Goal: Information Seeking & Learning: Check status

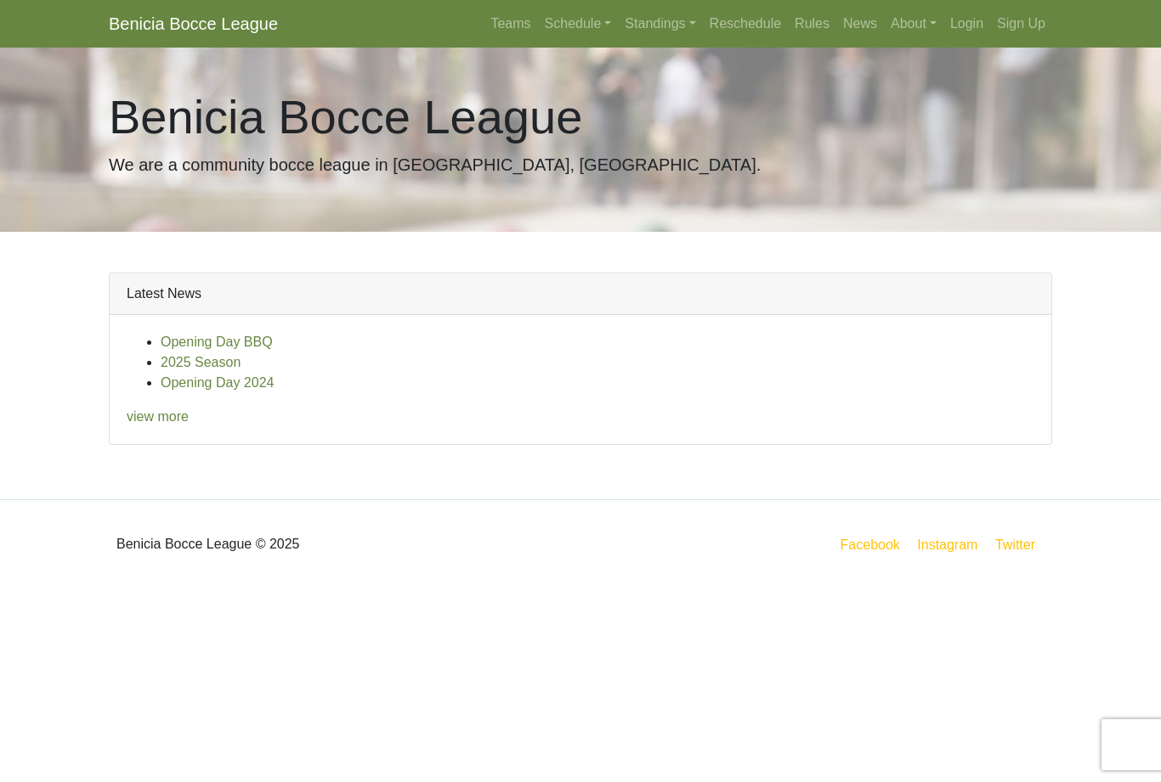
click at [133, 545] on div "Benicia Bocce League © 2025" at bounding box center [338, 544] width 484 height 61
click at [143, 545] on div "Benicia Bocce League © 2025" at bounding box center [338, 544] width 484 height 61
click at [140, 539] on div "Benicia Bocce League © 2025" at bounding box center [338, 544] width 484 height 61
click at [138, 537] on div "Benicia Bocce League © 2025" at bounding box center [338, 544] width 484 height 61
click at [128, 524] on div "Benicia Bocce League © 2025" at bounding box center [338, 544] width 484 height 61
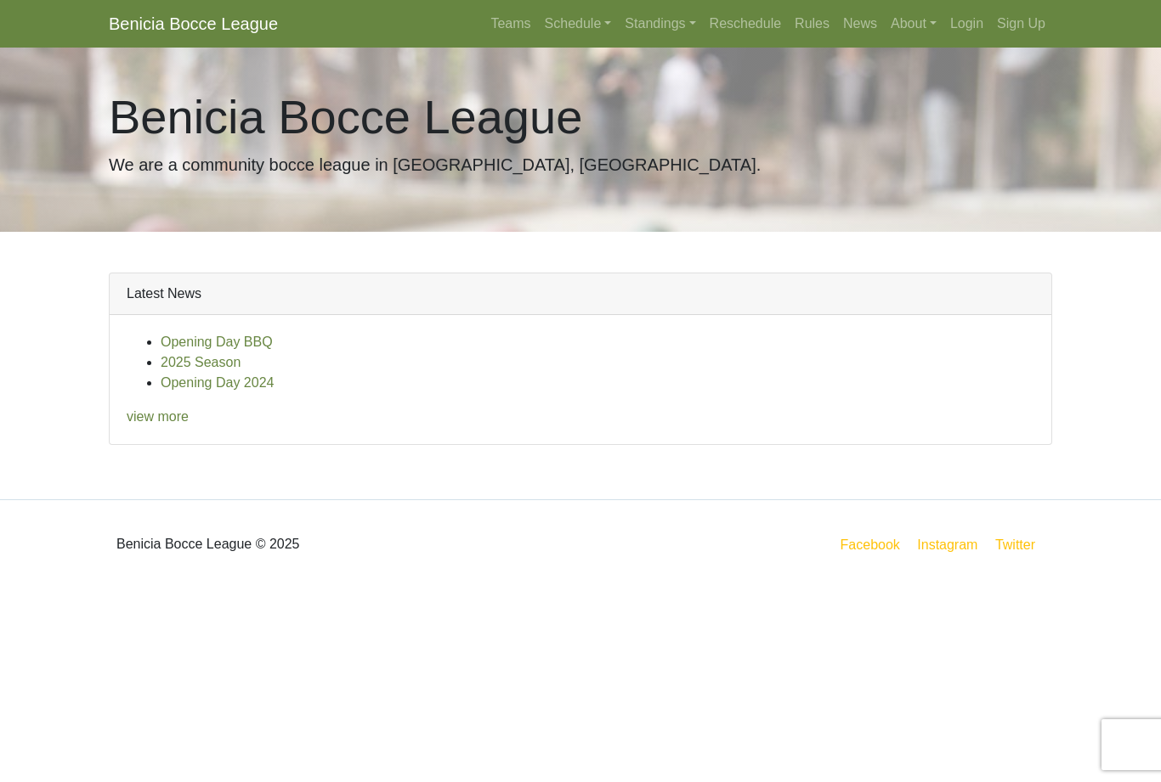
click at [636, 21] on link "Standings" at bounding box center [660, 24] width 84 height 34
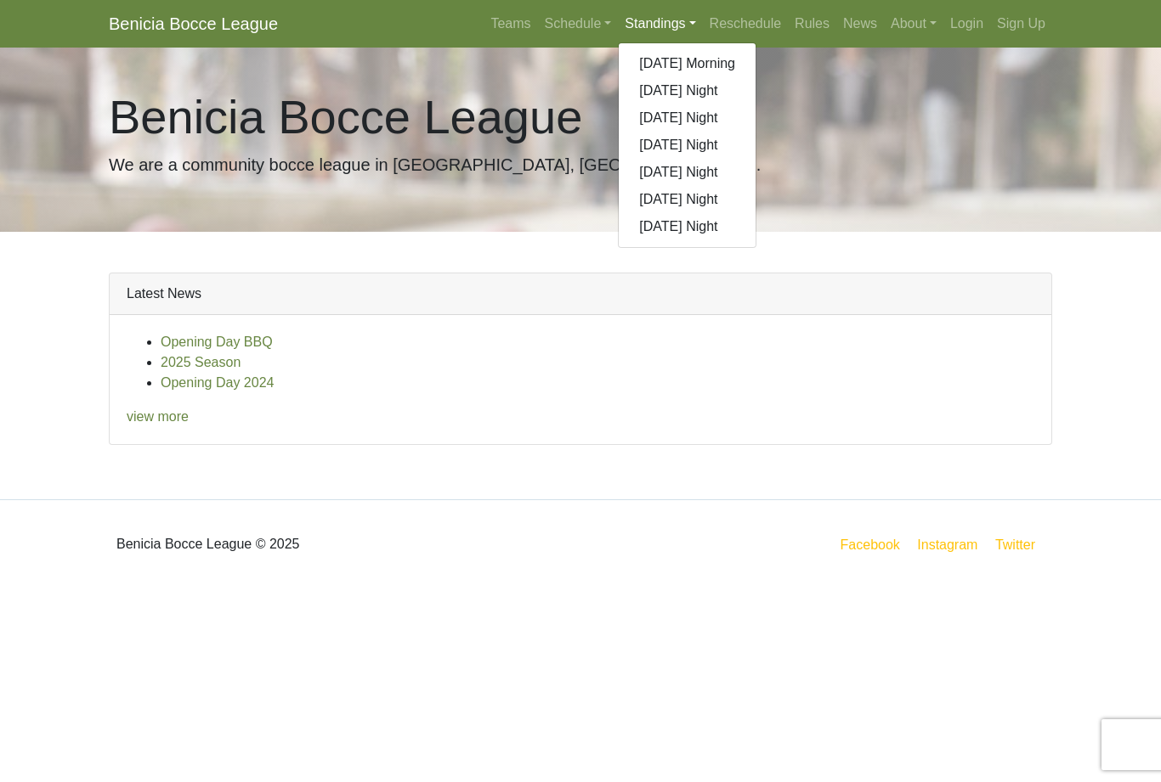
click at [710, 146] on link "[DATE] Night" at bounding box center [687, 145] width 137 height 27
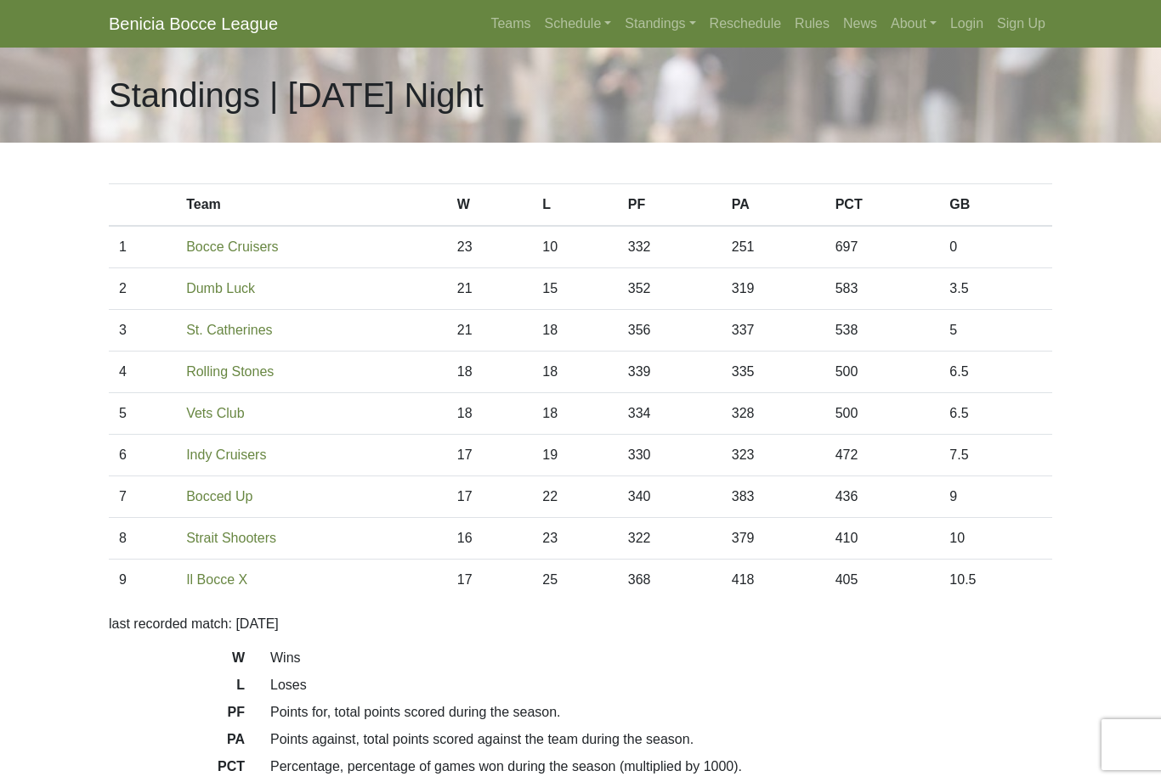
click at [639, 23] on link "Standings" at bounding box center [660, 24] width 84 height 34
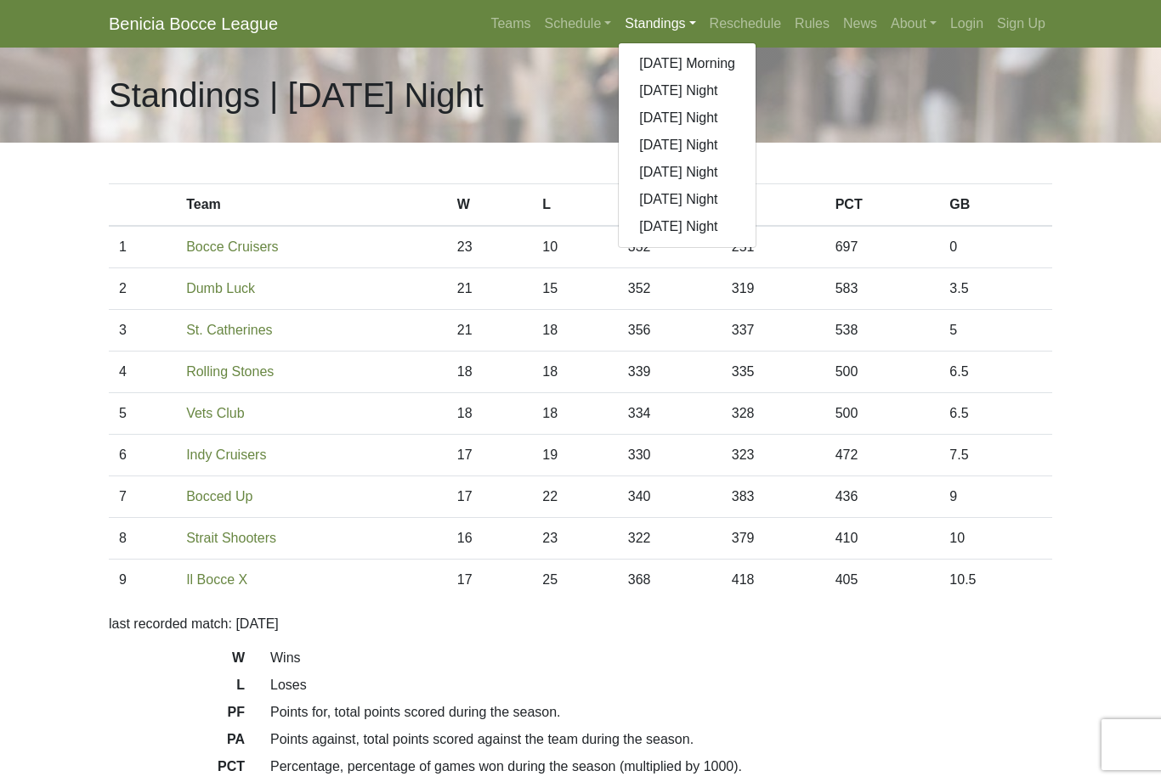
click at [734, 176] on link "[DATE] Night" at bounding box center [687, 172] width 137 height 27
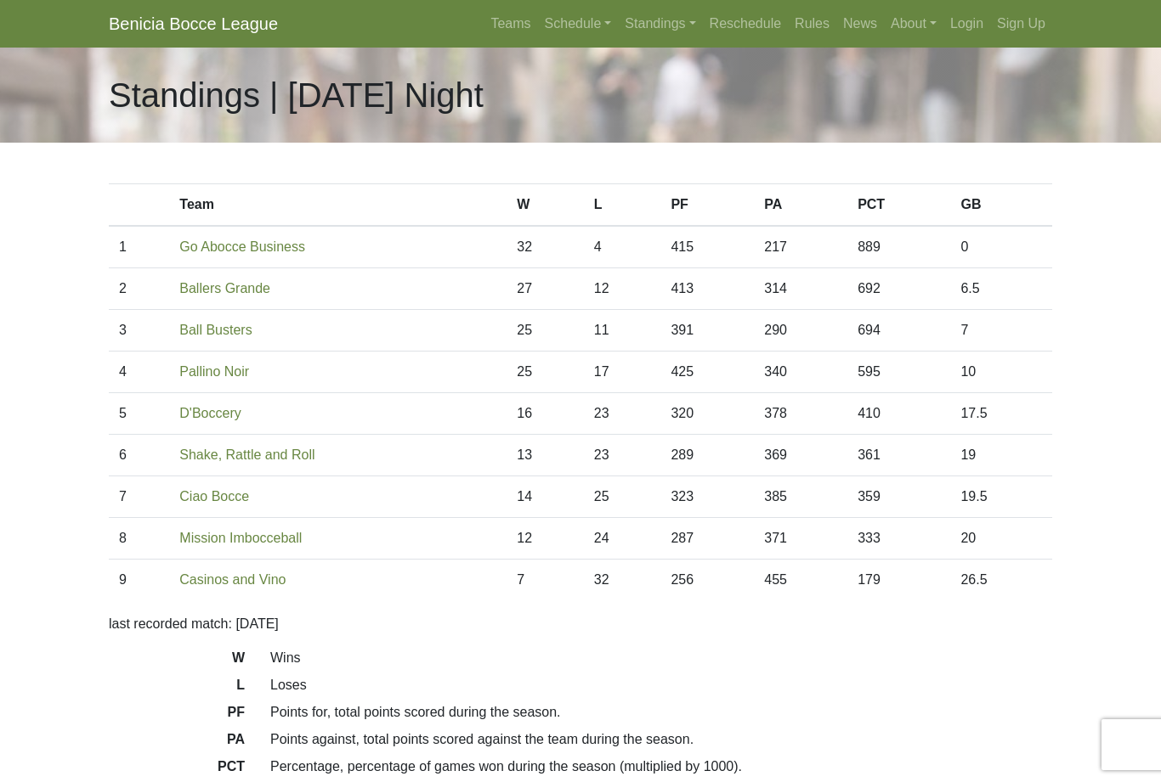
click at [639, 24] on link "Standings" at bounding box center [660, 24] width 84 height 34
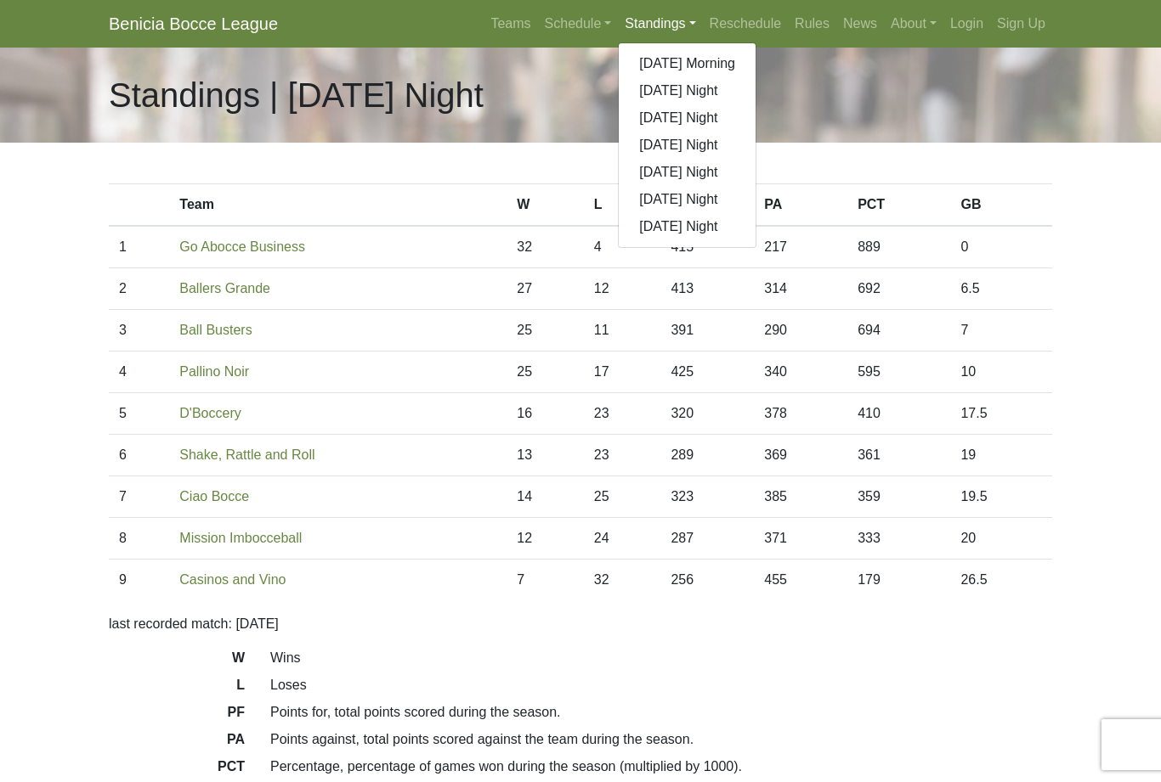
click at [727, 62] on link "[DATE] Morning" at bounding box center [687, 63] width 137 height 27
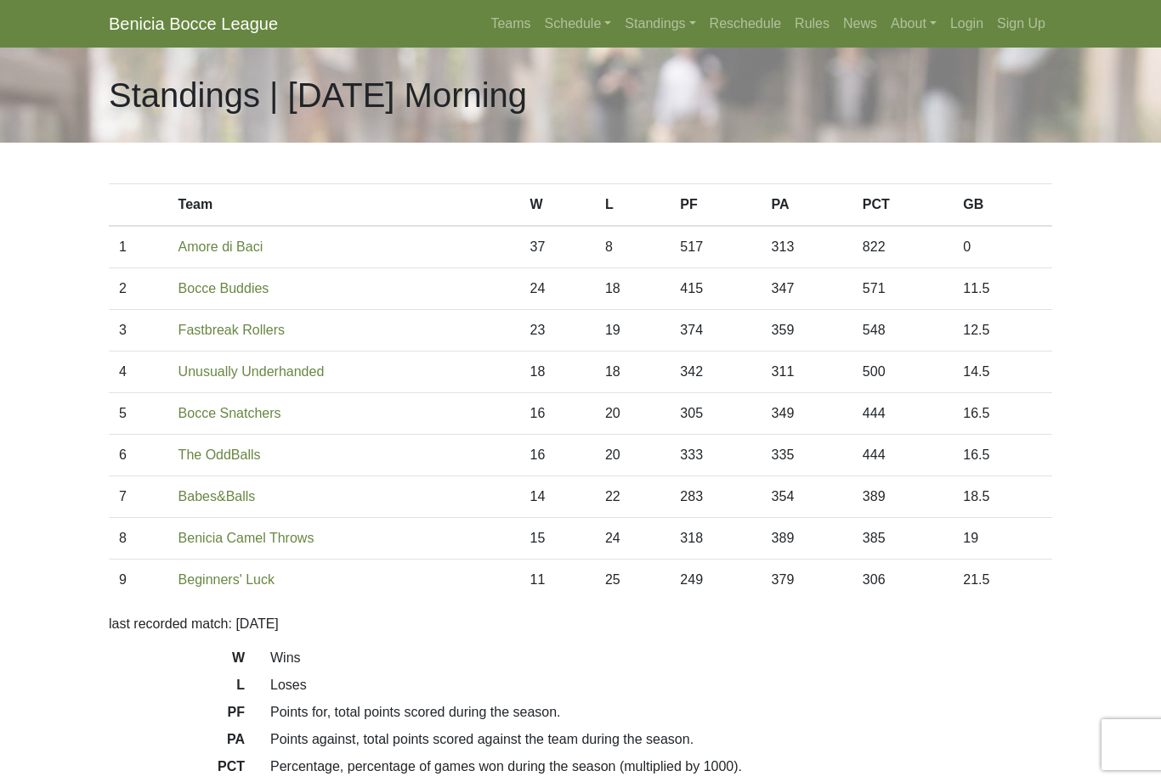
click at [646, 24] on link "Standings" at bounding box center [660, 24] width 84 height 34
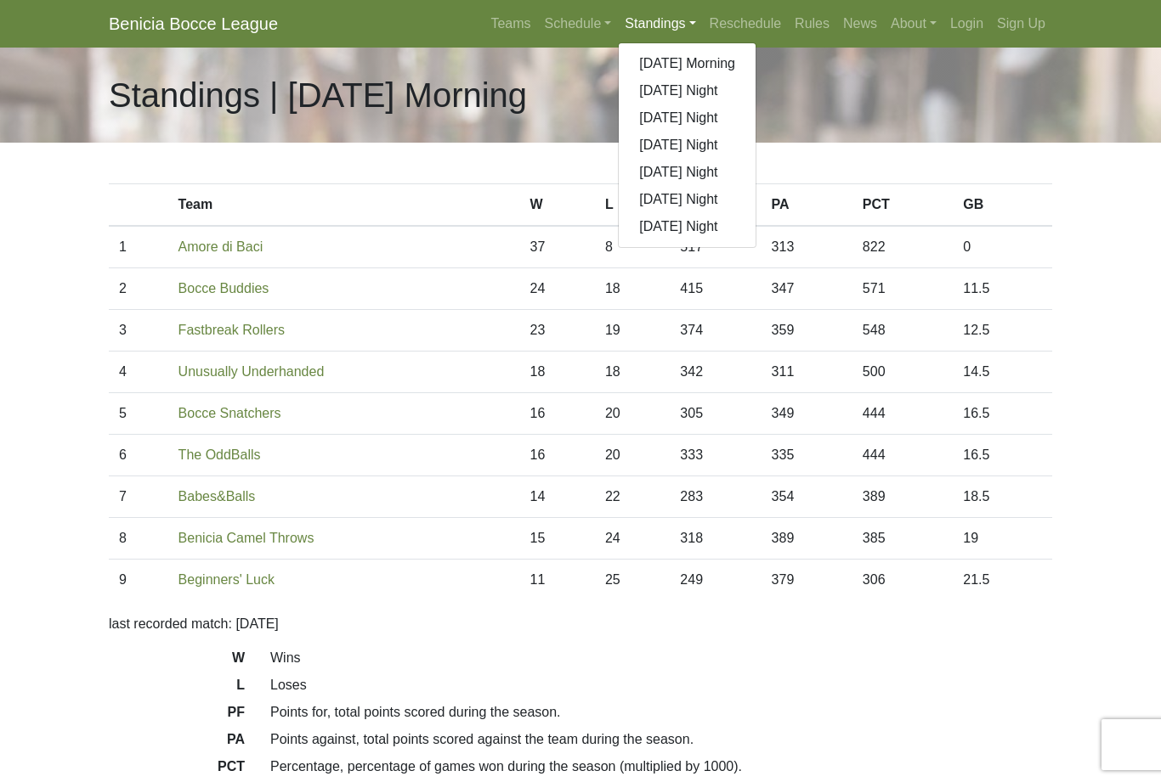
click at [709, 93] on link "[DATE] Night" at bounding box center [687, 90] width 137 height 27
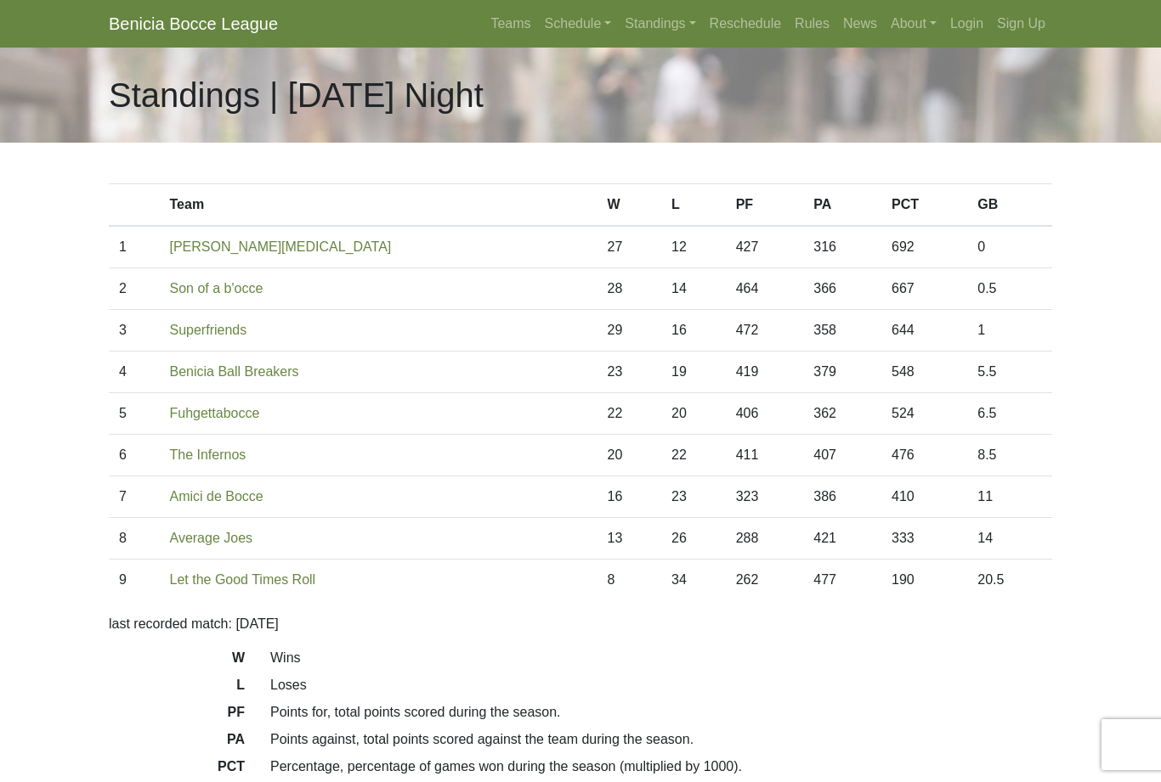
click at [641, 17] on link "Standings" at bounding box center [660, 24] width 84 height 34
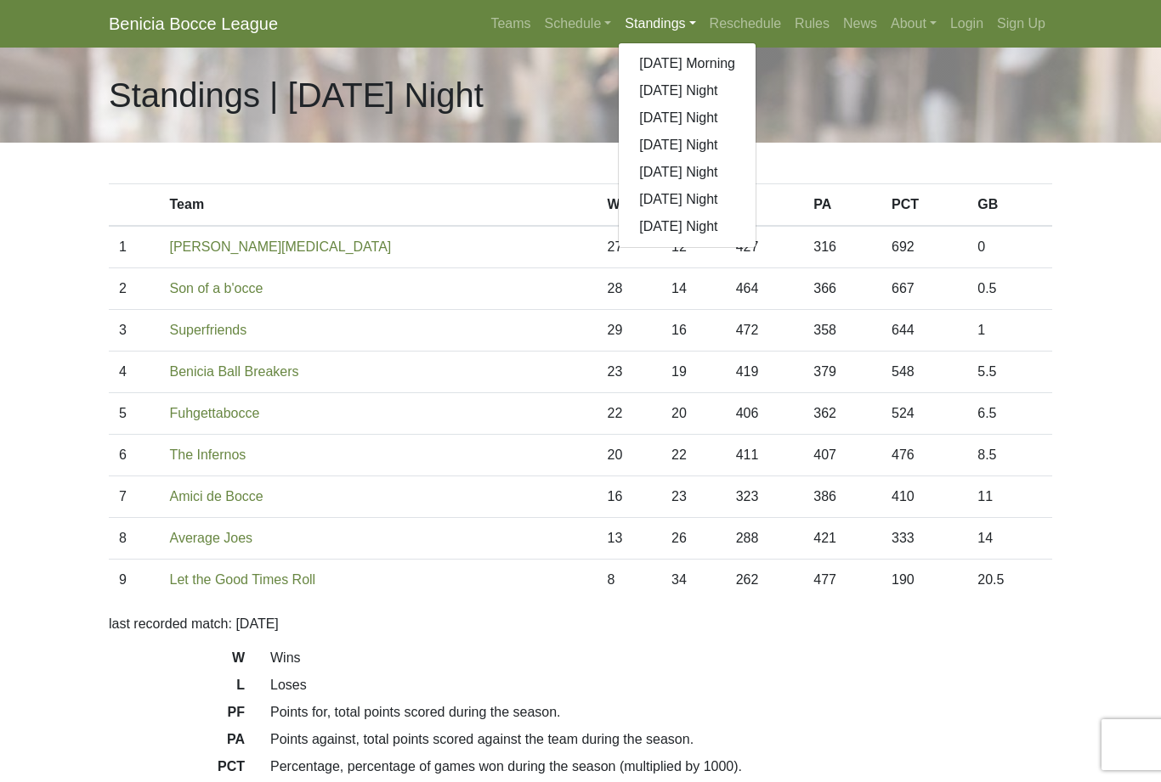
click at [715, 125] on link "[DATE] Night" at bounding box center [687, 118] width 137 height 27
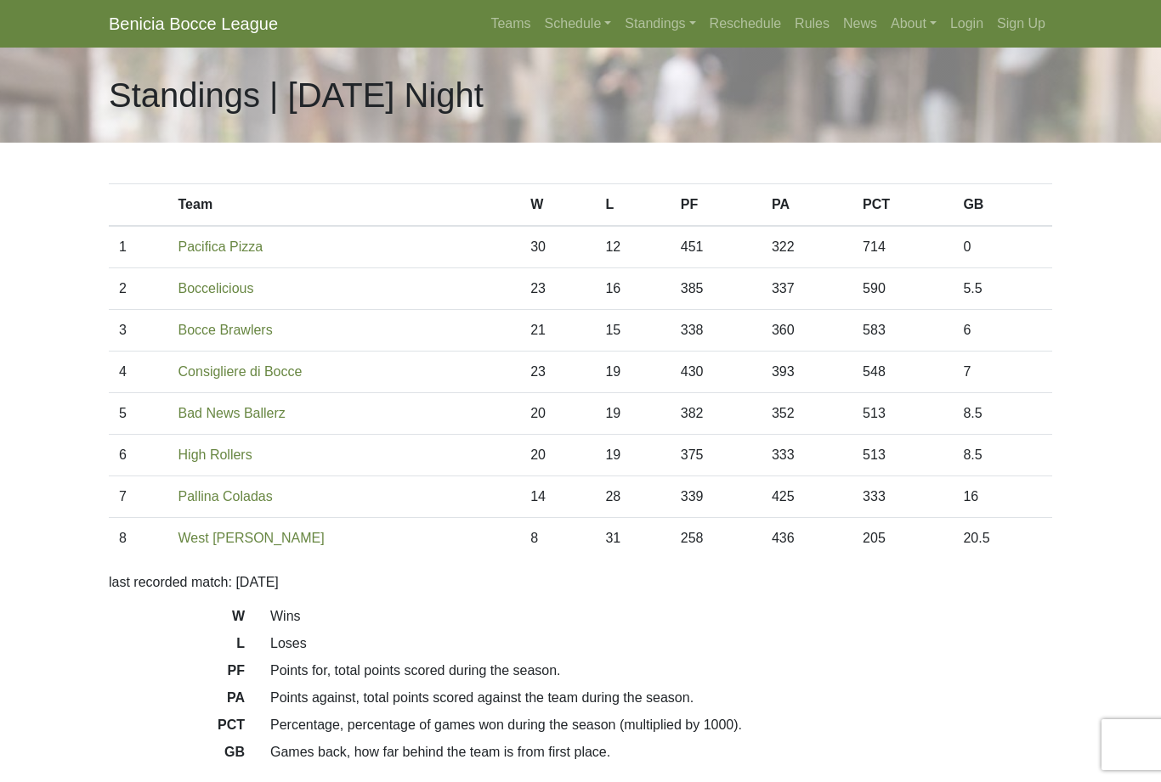
click at [648, 25] on link "Standings" at bounding box center [660, 24] width 84 height 34
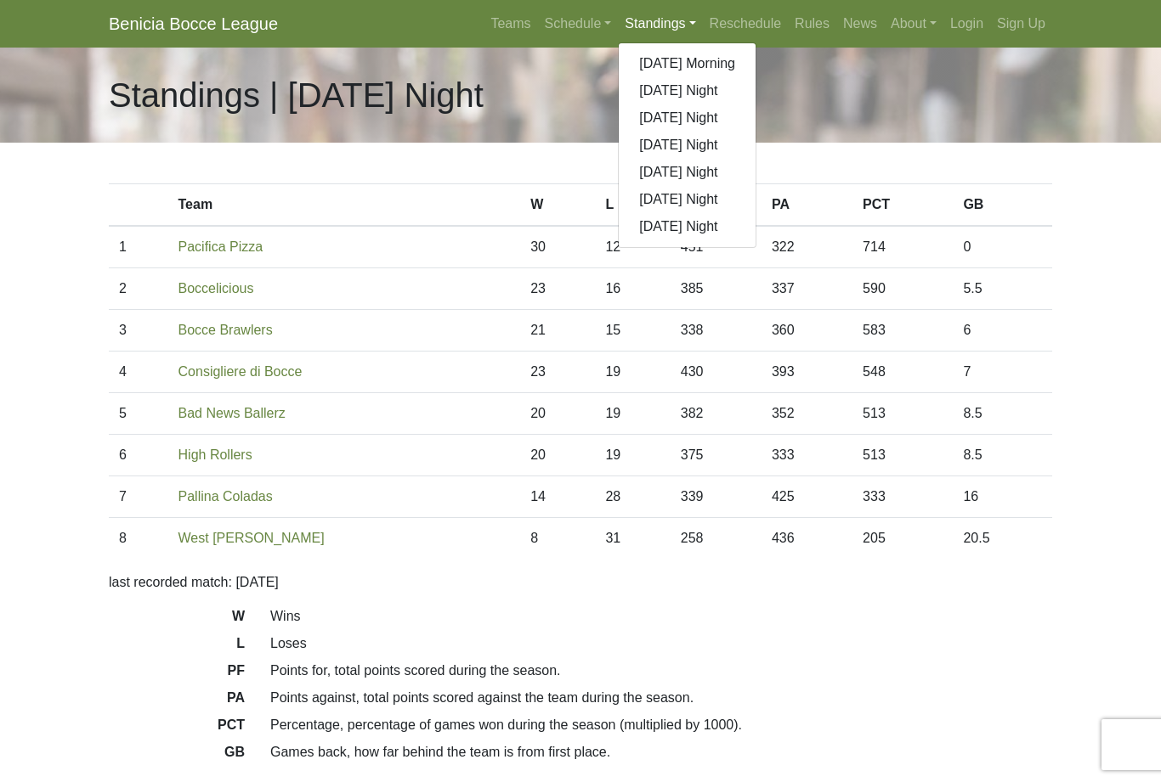
click at [705, 151] on link "[DATE] Night" at bounding box center [687, 145] width 137 height 27
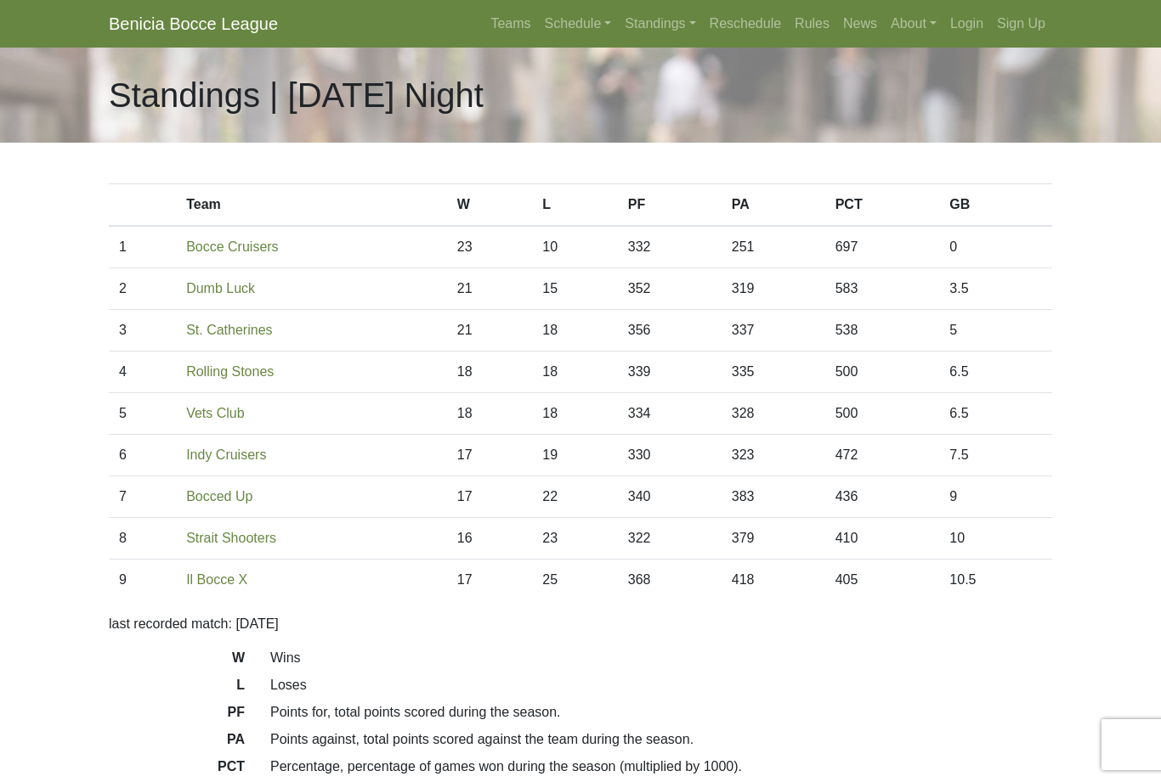
click at [647, 25] on link "Standings" at bounding box center [660, 24] width 84 height 34
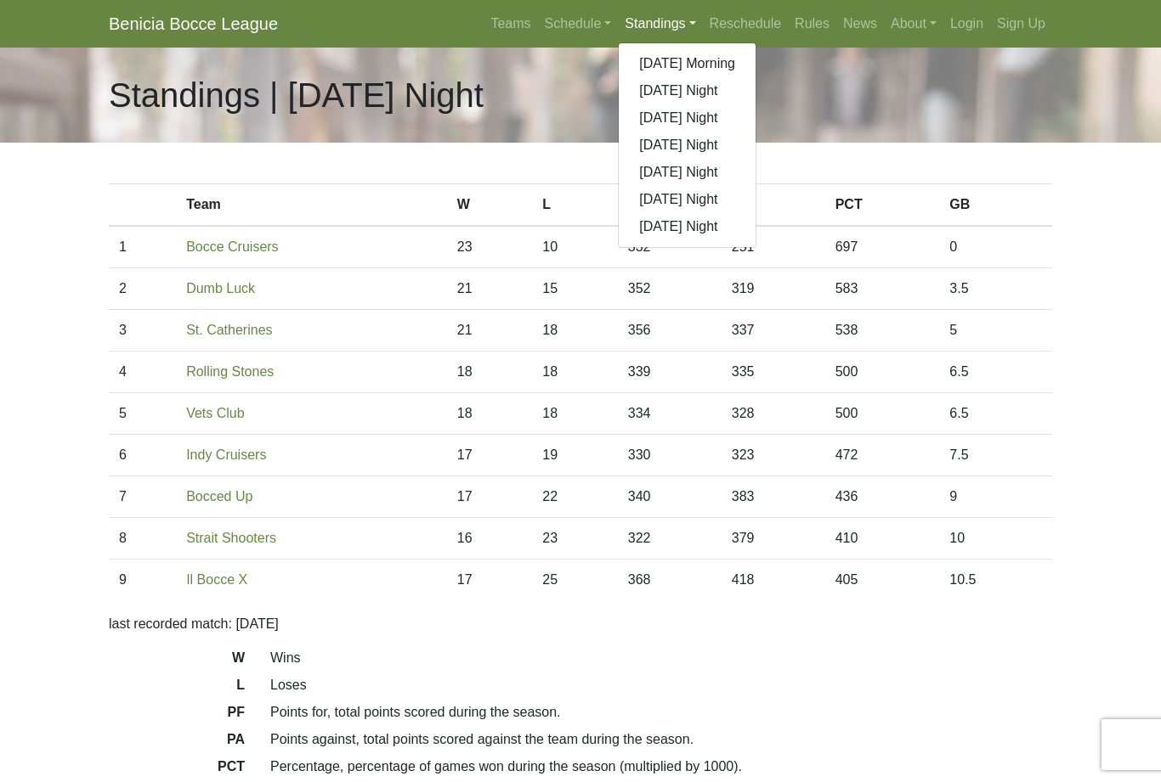
click at [735, 169] on link "[DATE] Night" at bounding box center [687, 172] width 137 height 27
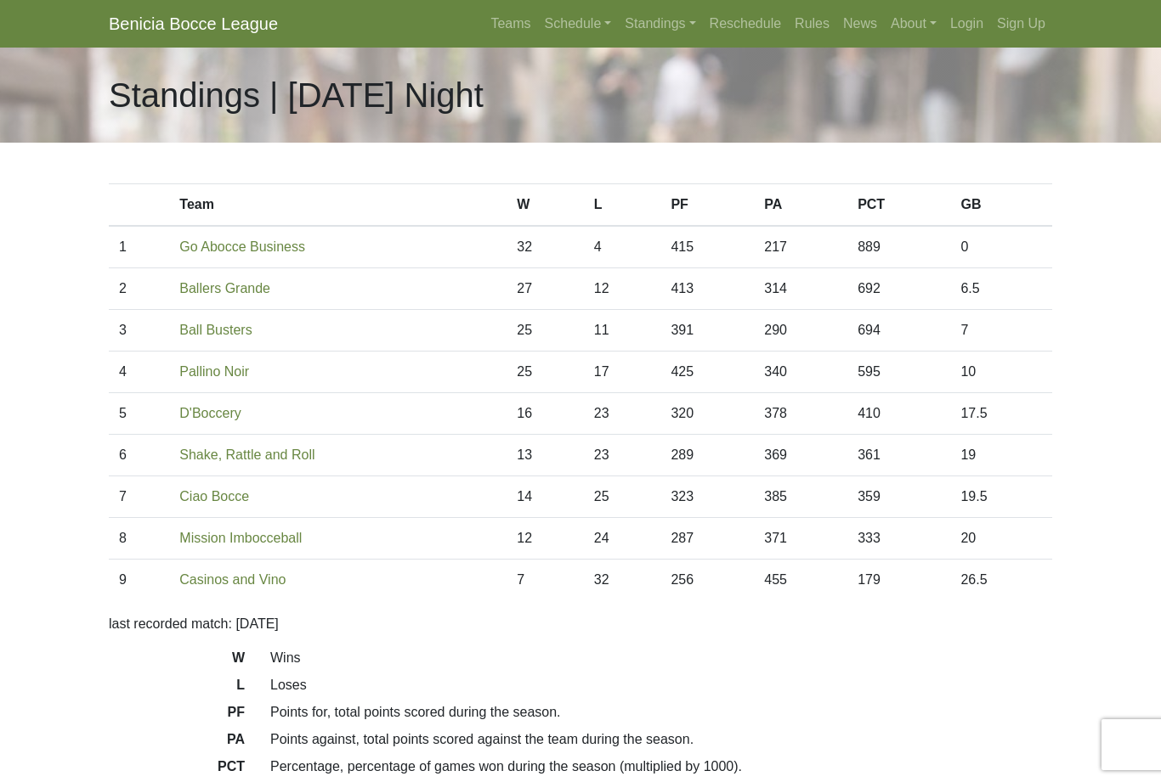
click at [647, 20] on link "Standings" at bounding box center [660, 24] width 84 height 34
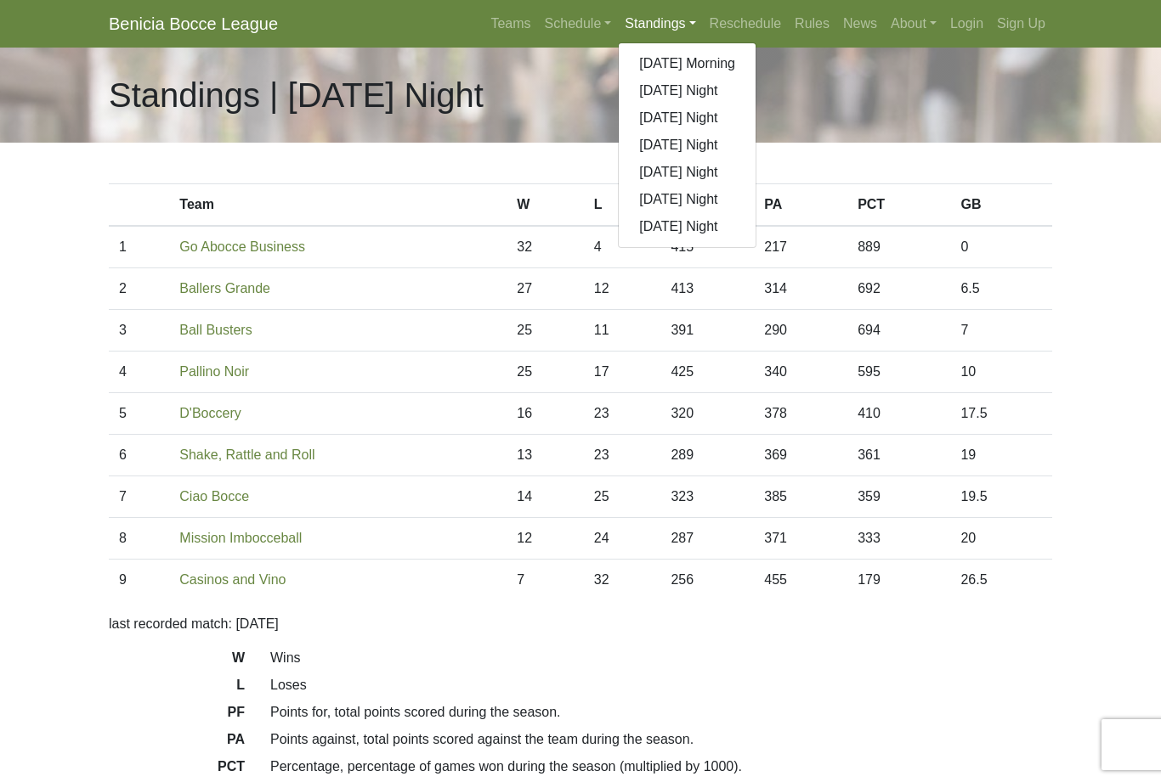
click at [715, 203] on link "[DATE] Night" at bounding box center [687, 199] width 137 height 27
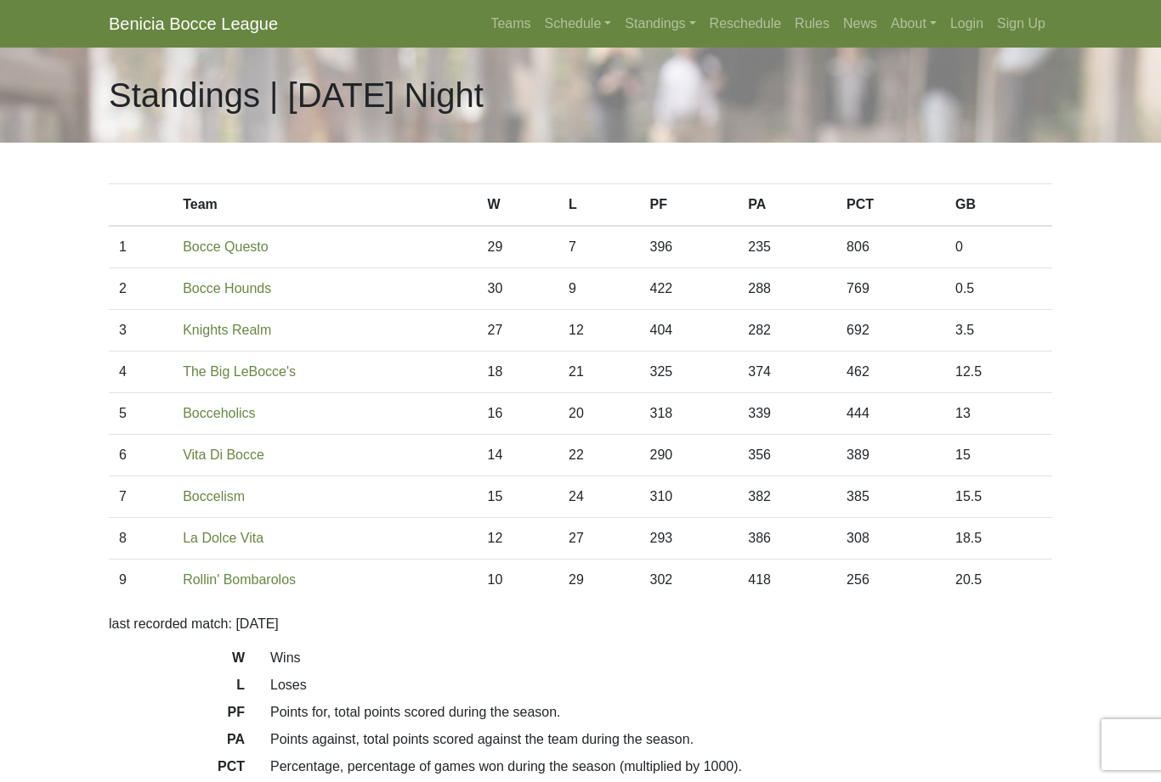
click at [647, 24] on link "Standings" at bounding box center [660, 24] width 84 height 34
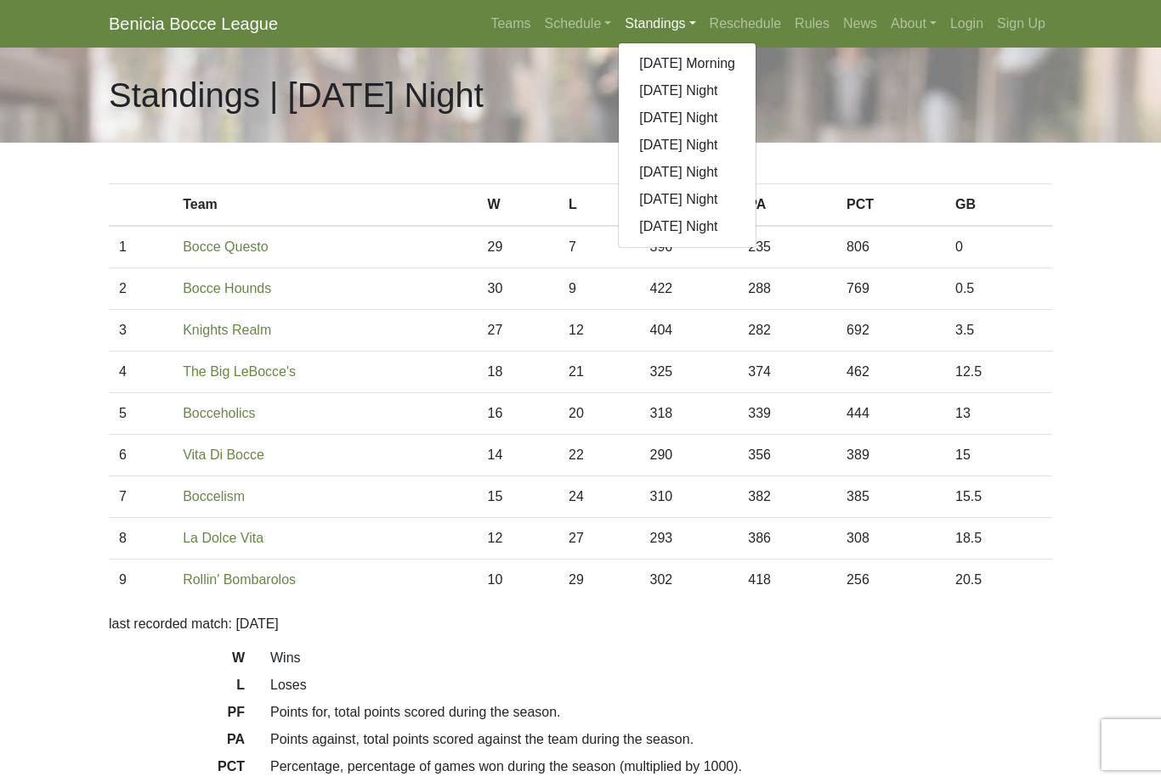
click at [692, 235] on link "[DATE] Night" at bounding box center [687, 226] width 137 height 27
